Goal: Task Accomplishment & Management: Manage account settings

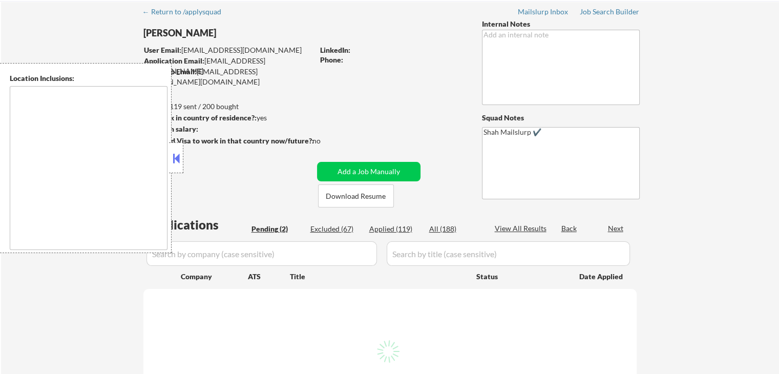
type textarea "[GEOGRAPHIC_DATA], [GEOGRAPHIC_DATA] [GEOGRAPHIC_DATA], [GEOGRAPHIC_DATA] [GEOG…"
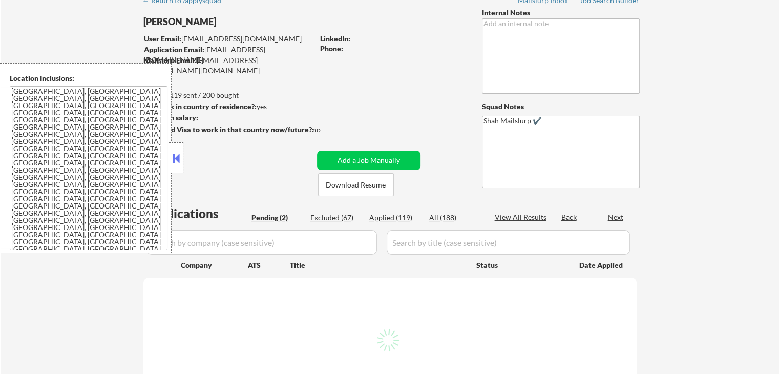
select select ""pending""
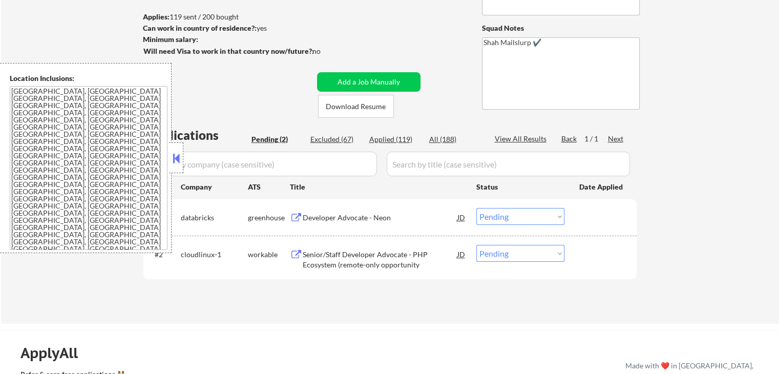
scroll to position [102, 0]
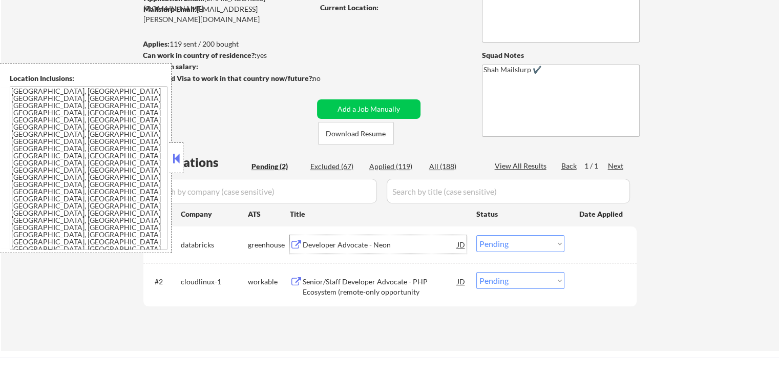
click at [317, 244] on div "Developer Advocate - Neon" at bounding box center [380, 245] width 155 height 10
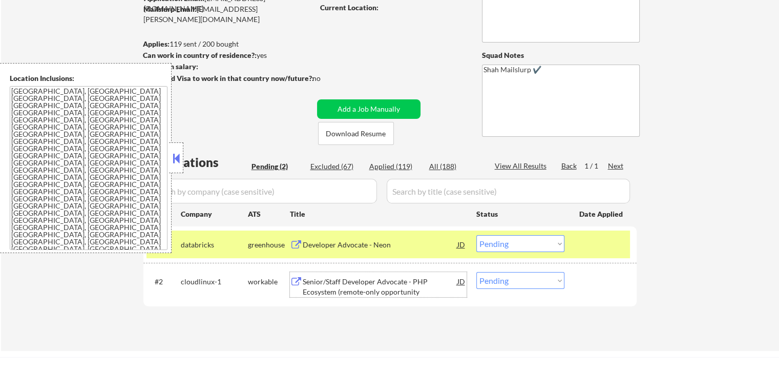
click at [316, 282] on div "Senior/Staff Developer Advocate - PHP Ecosystem (remote-only opportunity" at bounding box center [380, 286] width 155 height 20
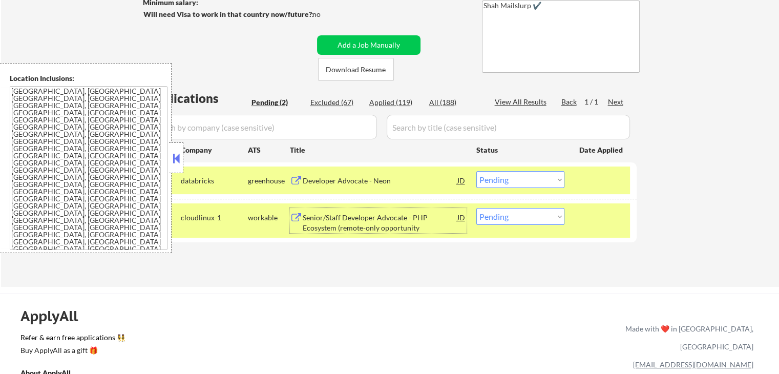
scroll to position [256, 0]
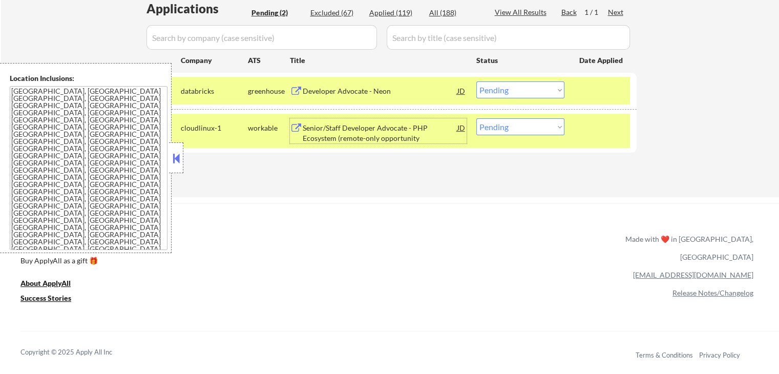
click at [518, 80] on div "#1 databricks greenhouse Developer Advocate - Neon JD Choose an option... Pendi…" at bounding box center [387, 91] width 483 height 28
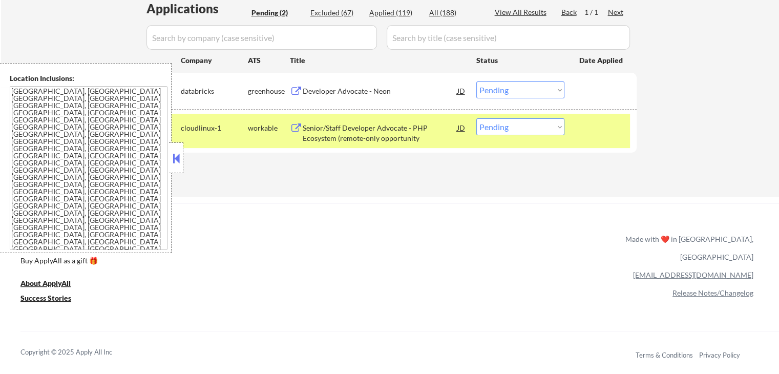
click at [518, 88] on select "Choose an option... Pending Applied Excluded (Questions) Excluded (Expired) Exc…" at bounding box center [520, 89] width 88 height 17
click at [476, 81] on select "Choose an option... Pending Applied Excluded (Questions) Excluded (Expired) Exc…" at bounding box center [520, 89] width 88 height 17
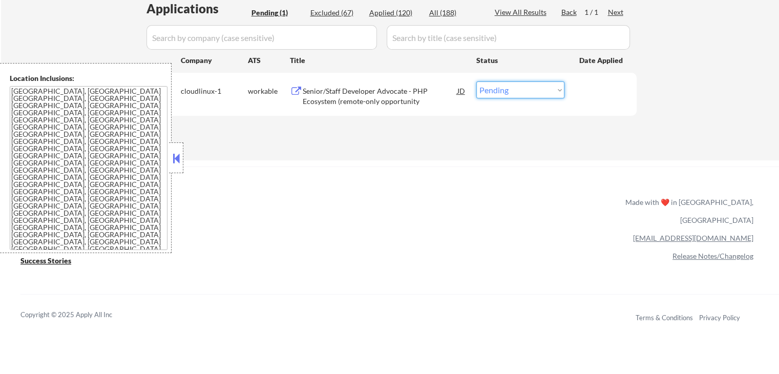
click at [506, 90] on select "Choose an option... Pending Applied Excluded (Questions) Excluded (Expired) Exc…" at bounding box center [520, 89] width 88 height 17
select select ""applied""
click at [476, 81] on select "Choose an option... Pending Applied Excluded (Questions) Excluded (Expired) Exc…" at bounding box center [520, 89] width 88 height 17
